Goal: Transaction & Acquisition: Purchase product/service

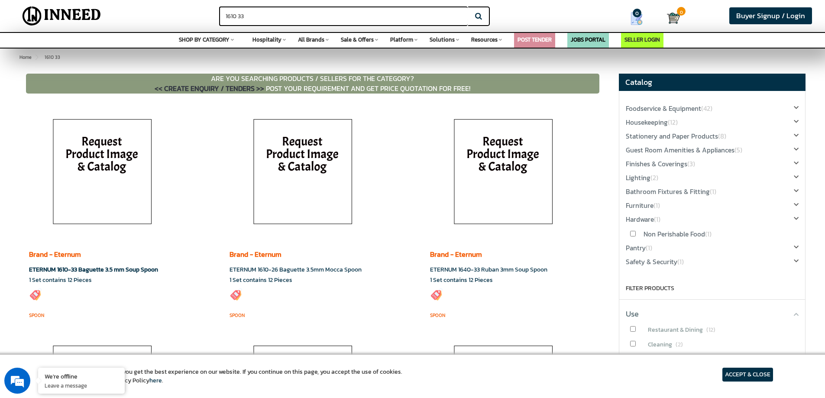
click at [71, 267] on link "ETERNUM 1610-33 Baguette 3.5 mm Soup Spoon" at bounding box center [93, 269] width 129 height 9
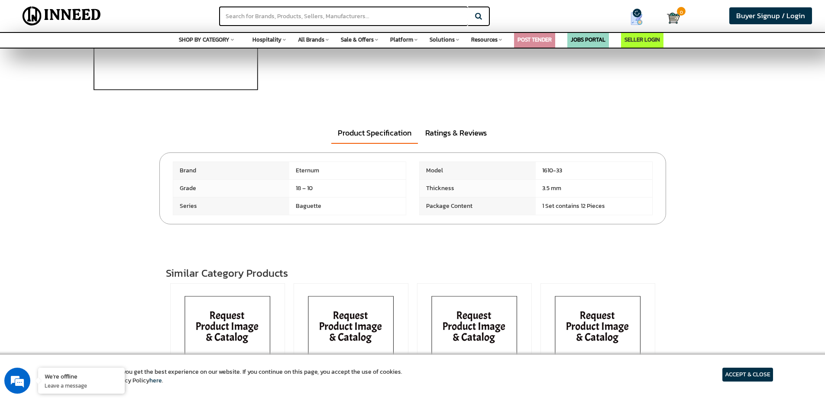
scroll to position [173, 0]
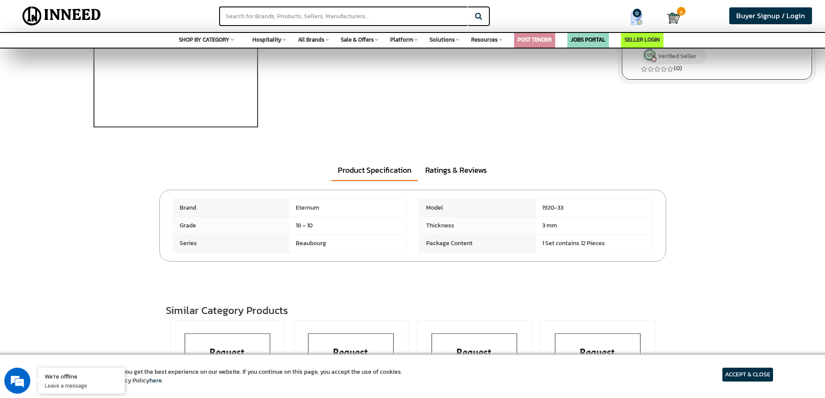
scroll to position [116, 0]
